Goal: Task Accomplishment & Management: Use online tool/utility

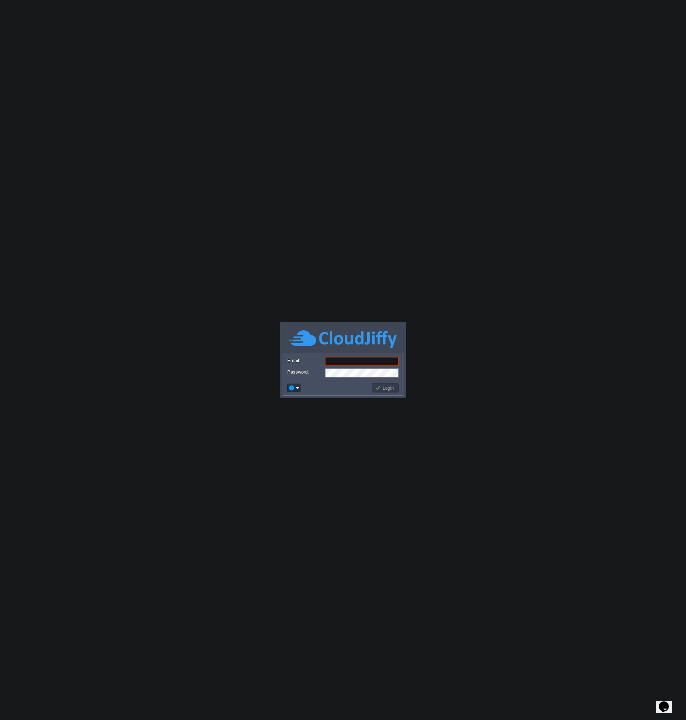
type input "[EMAIL_ADDRESS][DOMAIN_NAME]"
click at [383, 386] on button "Login" at bounding box center [385, 388] width 21 height 6
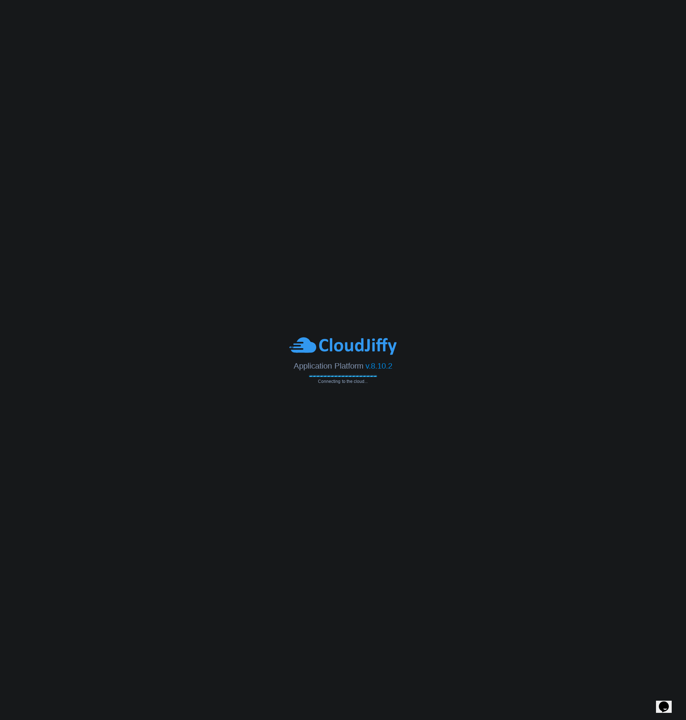
click at [442, 466] on body "Application Platform v.8.10.2 Connecting to the cloud... Email: [EMAIL_ADDRESS]…" at bounding box center [343, 360] width 686 height 720
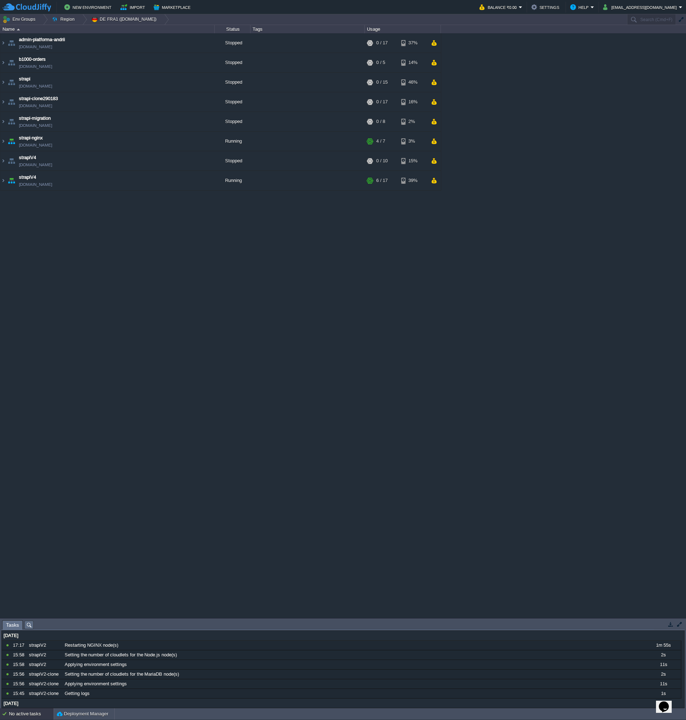
click at [437, 463] on div "admin-platforma-andrii [DOMAIN_NAME] Stopped + Add to Env Group RAM 0% CPU 0% 0…" at bounding box center [343, 325] width 686 height 584
click at [3, 183] on img at bounding box center [3, 180] width 6 height 19
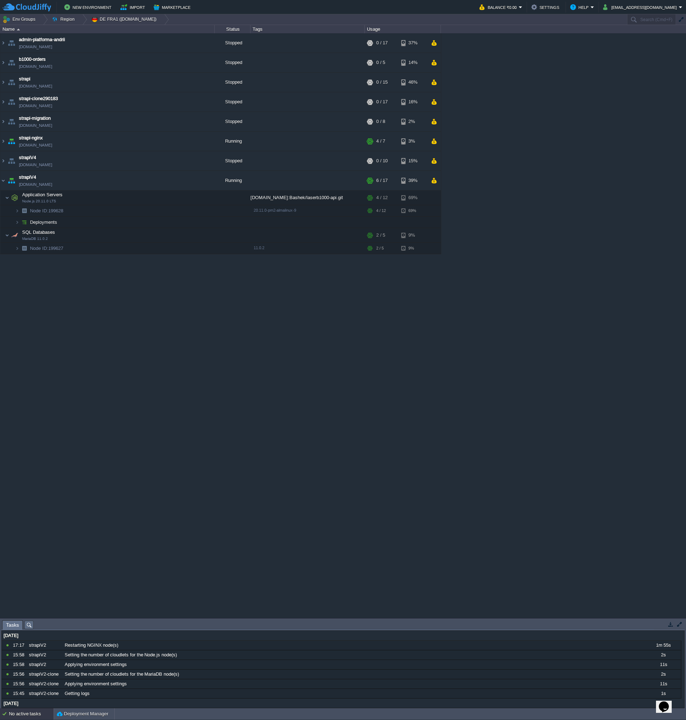
click at [68, 312] on div "admin-platforma-andrii [DOMAIN_NAME] Stopped + Add to Env Group RAM 0% CPU 0% 0…" at bounding box center [343, 325] width 686 height 584
click at [16, 223] on img at bounding box center [17, 222] width 4 height 11
click at [323, 397] on div "admin-platforma-andrii [DOMAIN_NAME] Stopped + Add to Env Group RAM 0% CPU 0% 0…" at bounding box center [343, 325] width 686 height 584
click at [185, 232] on button "button" at bounding box center [186, 233] width 6 height 6
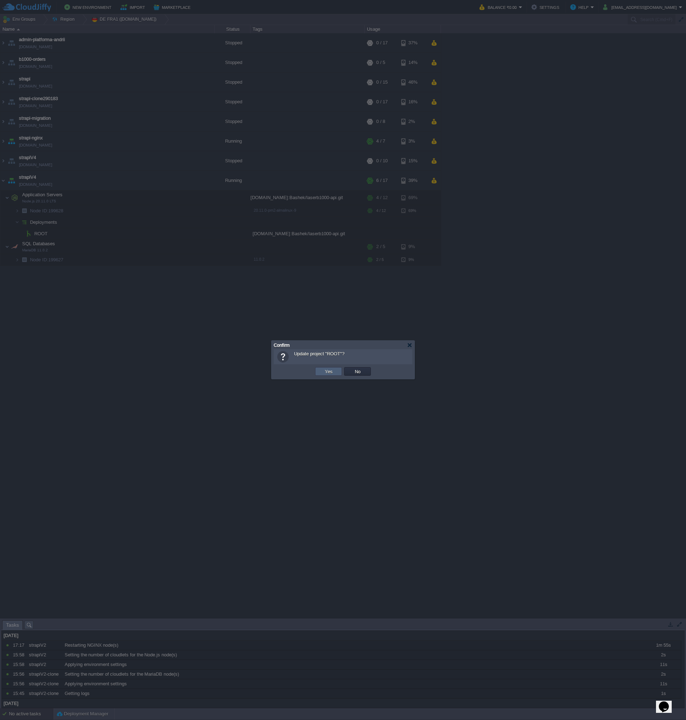
click at [336, 373] on td "Yes" at bounding box center [328, 371] width 27 height 9
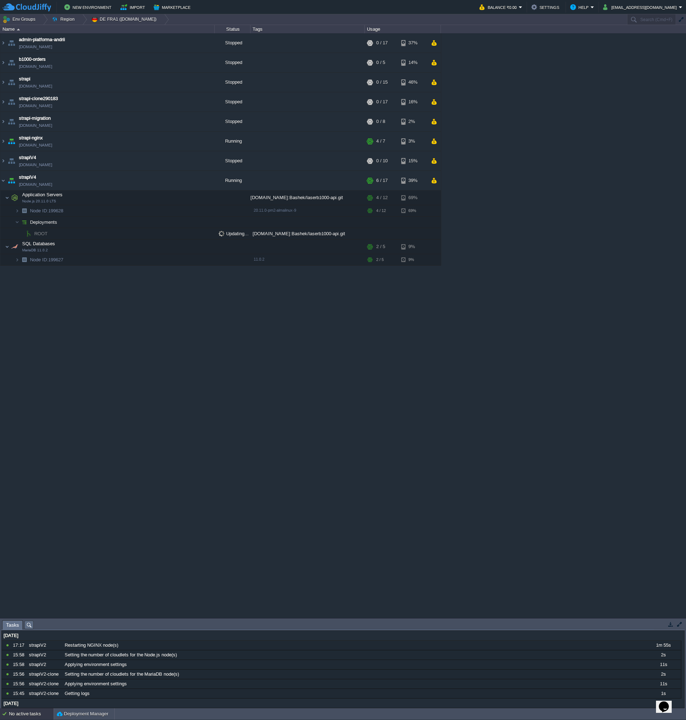
click at [303, 426] on div "admin-platforma-andrii [DOMAIN_NAME] Stopped + Add to Env Group RAM 0% CPU 0% 0…" at bounding box center [343, 325] width 686 height 584
click at [319, 368] on div "admin-platforma-andrii [DOMAIN_NAME] Stopped + Add to Env Group RAM 0% CPU 0% 0…" at bounding box center [343, 325] width 686 height 584
click at [66, 355] on div "admin-platforma-andrii [DOMAIN_NAME] Stopped + Add to Env Group RAM 0% CPU 0% 0…" at bounding box center [343, 325] width 686 height 584
click at [191, 428] on div "admin-platforma-andrii [DOMAIN_NAME] Stopped + Add to Env Group RAM 0% CPU 0% 0…" at bounding box center [343, 325] width 686 height 584
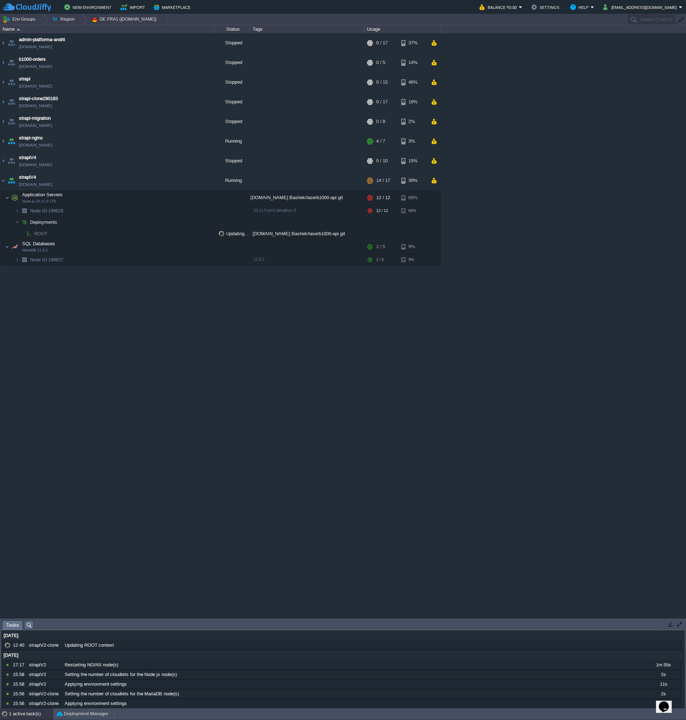
click at [447, 378] on div "admin-platforma-andrii [DOMAIN_NAME] Stopped + Add to Env Group RAM 0% CPU 0% 0…" at bounding box center [343, 325] width 686 height 584
click at [573, 275] on div "admin-platforma-andrii [DOMAIN_NAME] Stopped + Add to Env Group RAM 0% CPU 0% 0…" at bounding box center [343, 325] width 686 height 584
click at [686, 45] on div at bounding box center [695, 43] width 0 height 35
click at [559, 153] on div "admin-platforma-andrii [DOMAIN_NAME] Stopped + Add to Env Group RAM 0% CPU 0% 0…" at bounding box center [343, 325] width 686 height 584
